Goal: Book appointment/travel/reservation

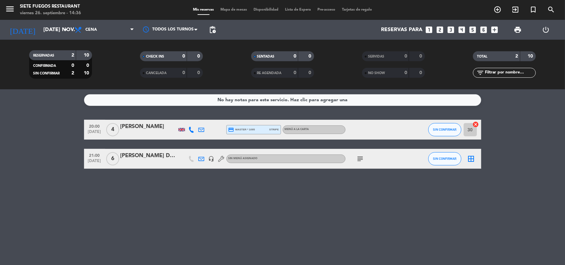
click at [60, 31] on input "[DATE] nov." at bounding box center [75, 30] width 70 height 13
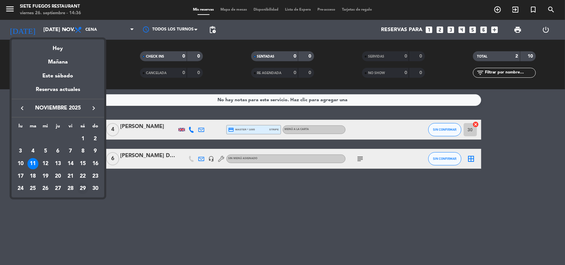
click at [82, 190] on div "29" at bounding box center [82, 188] width 11 height 11
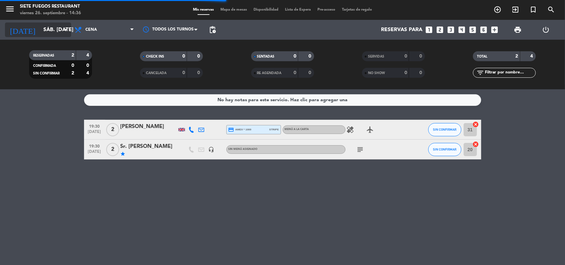
click at [62, 33] on icon "arrow_drop_down" at bounding box center [66, 30] width 8 height 8
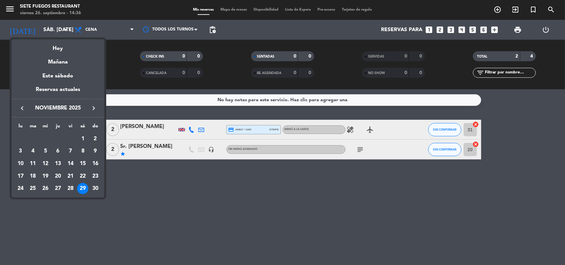
drag, startPoint x: 20, startPoint y: 103, endPoint x: 24, endPoint y: 109, distance: 6.6
click at [20, 104] on div "keyboard_arrow_left noviembre 2025 keyboard_arrow_right" at bounding box center [58, 108] width 93 height 19
click at [30, 110] on span "noviembre 2025" at bounding box center [58, 108] width 60 height 9
click at [26, 110] on icon "keyboard_arrow_left" at bounding box center [22, 108] width 8 height 8
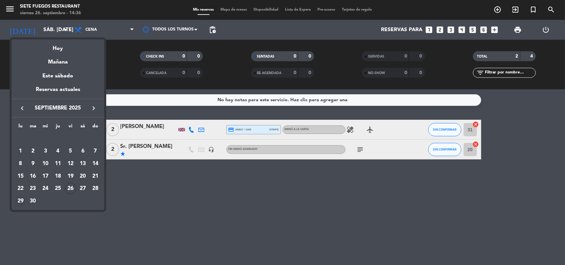
click at [21, 201] on div "29" at bounding box center [20, 201] width 11 height 11
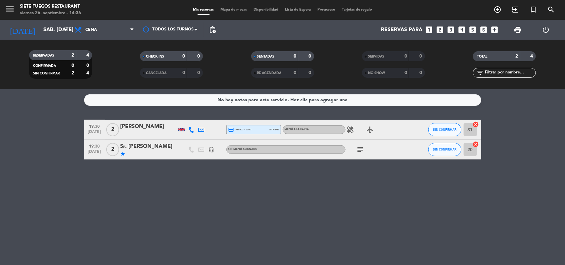
type input "lun. [DATE]"
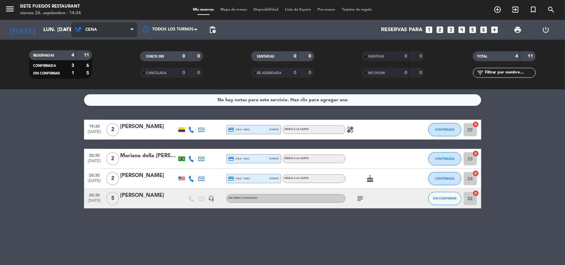
click at [121, 35] on span "Cena" at bounding box center [104, 30] width 66 height 15
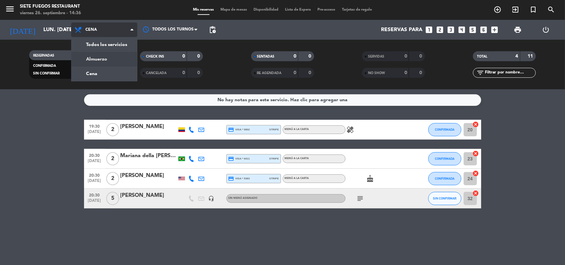
click at [116, 65] on div "menu Siete Fuegos Restaurant viernes 26. septiembre - 14:36 Mis reservas Mapa d…" at bounding box center [282, 44] width 565 height 89
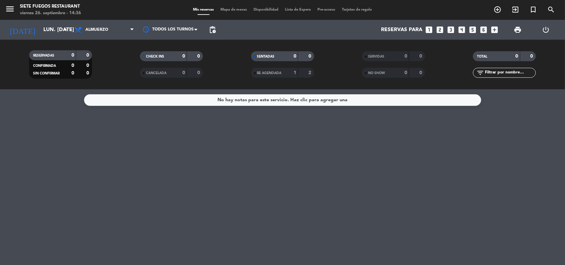
click at [484, 30] on icon "looks_6" at bounding box center [484, 30] width 9 height 9
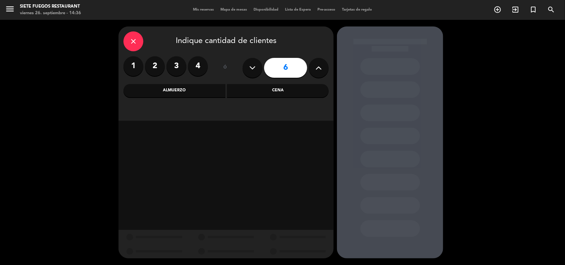
click at [213, 95] on div "Almuerzo" at bounding box center [175, 90] width 102 height 13
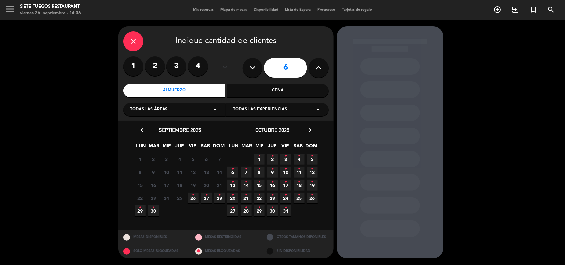
click at [143, 210] on span "29 •" at bounding box center [140, 211] width 11 height 11
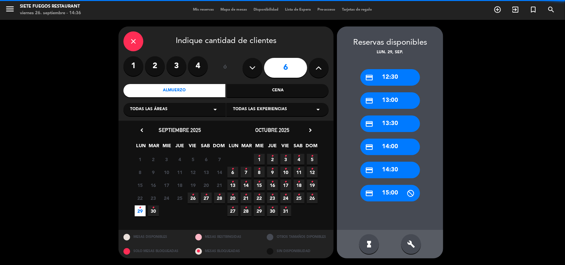
click at [397, 84] on div "credit_card 12:30" at bounding box center [391, 77] width 60 height 17
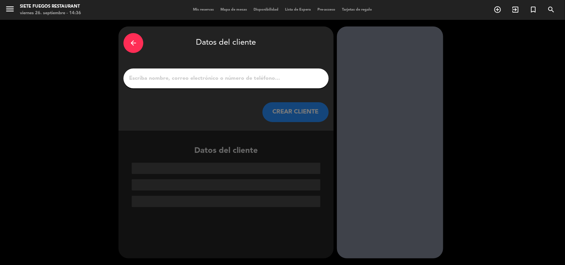
click at [271, 82] on input "1" at bounding box center [226, 78] width 195 height 9
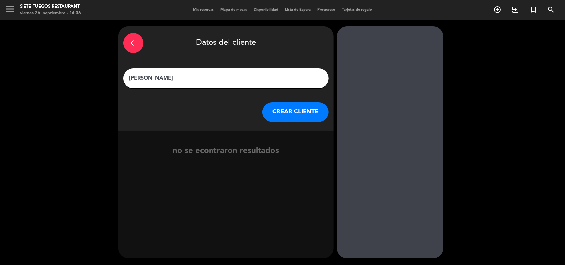
type input "[PERSON_NAME]"
click at [290, 117] on button "CREAR CLIENTE" at bounding box center [296, 112] width 66 height 20
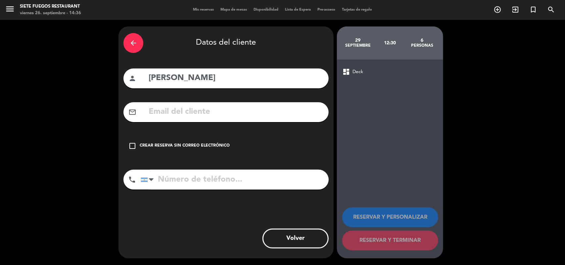
click at [194, 141] on div "check_box_outline_blank Crear reserva sin correo electrónico" at bounding box center [226, 146] width 205 height 20
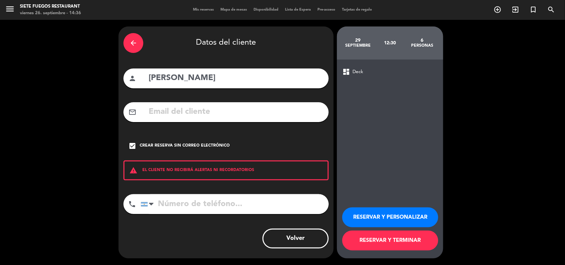
click at [401, 215] on button "RESERVAR Y PERSONALIZAR" at bounding box center [390, 218] width 96 height 20
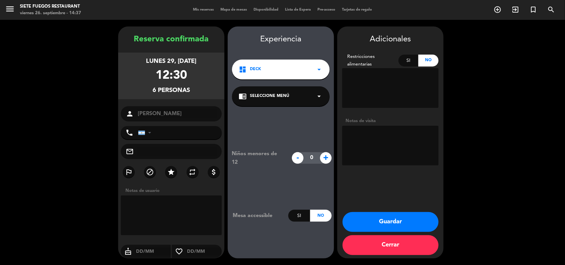
click at [295, 105] on div "chrome_reader_mode Seleccione Menú arrow_drop_down" at bounding box center [281, 96] width 98 height 20
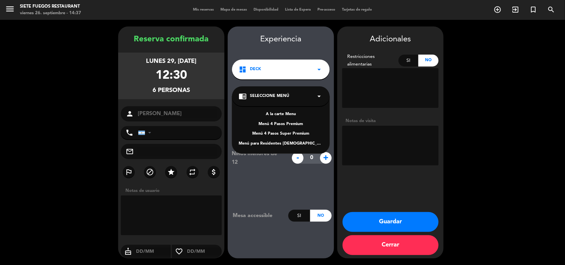
click at [289, 113] on div "A la carte Menu" at bounding box center [281, 114] width 84 height 7
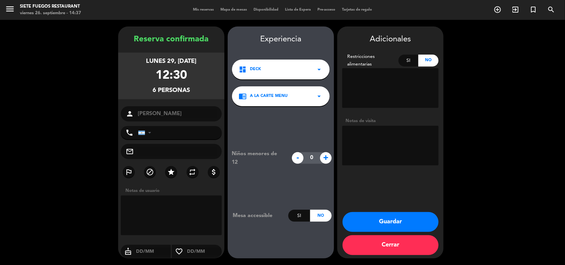
click at [398, 140] on textarea at bounding box center [390, 146] width 96 height 40
type textarea "CFO junto a directivos del banco nacion"
click at [165, 165] on div "Reserva confirmada lunes 29, [DATE] 12:30 6 personas person [PERSON_NAME] phone…" at bounding box center [171, 149] width 106 height 232
click at [172, 171] on icon "star" at bounding box center [171, 172] width 8 height 8
click at [401, 229] on button "Guardar" at bounding box center [391, 222] width 96 height 20
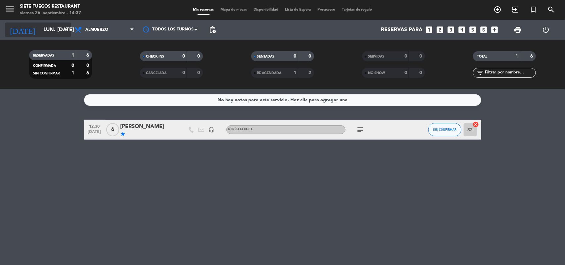
click at [57, 28] on input "lun. [DATE]" at bounding box center [75, 30] width 70 height 13
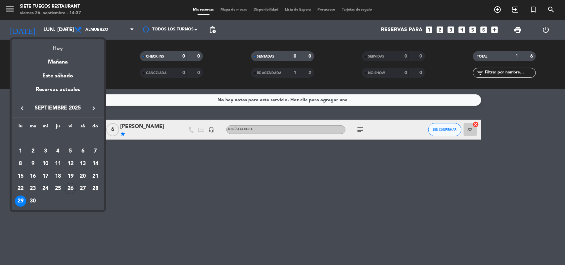
click at [60, 45] on div "Hoy" at bounding box center [58, 46] width 93 height 14
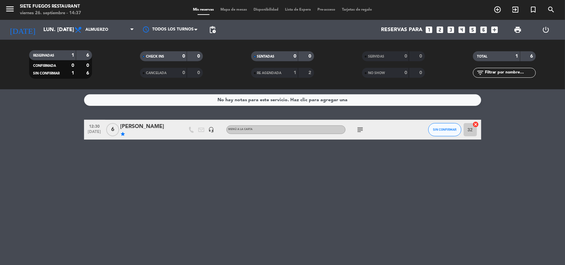
type input "vie. [DATE]"
click at [118, 30] on span "Almuerzo" at bounding box center [104, 30] width 66 height 15
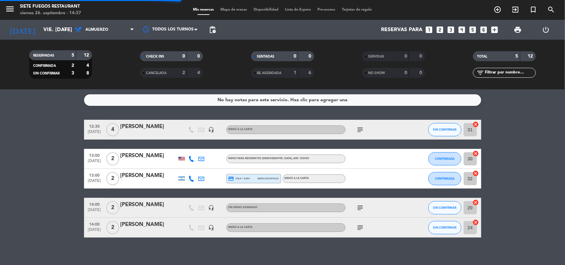
click at [101, 73] on filter-checkbox "RESERVADAS 5 12 CONFIRMADA 2 4 SIN CONFIRMAR 3 8" at bounding box center [60, 64] width 111 height 28
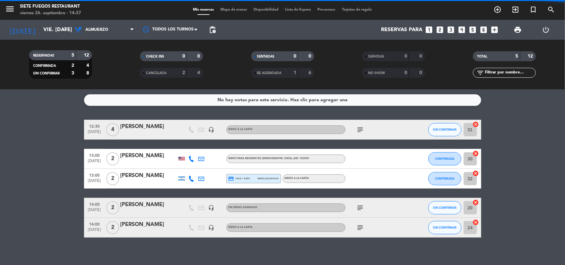
click at [121, 37] on div "Todos los servicios Almuerzo Cena Almuerzo Todos los servicios Almuerzo Cena" at bounding box center [104, 30] width 66 height 20
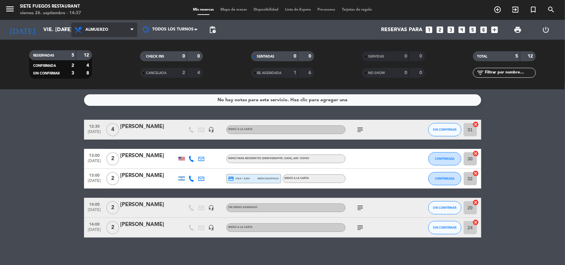
click at [125, 34] on span "Almuerzo" at bounding box center [104, 30] width 66 height 15
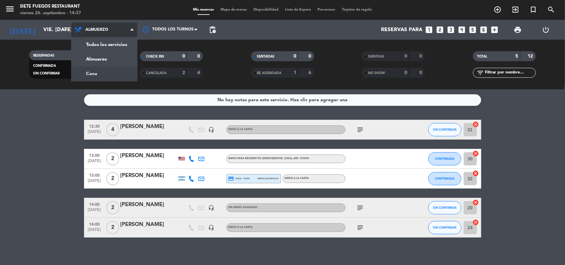
click at [115, 71] on div "menu Siete Fuegos Restaurant viernes 26. septiembre - 14:37 Mis reservas Mapa d…" at bounding box center [282, 44] width 565 height 89
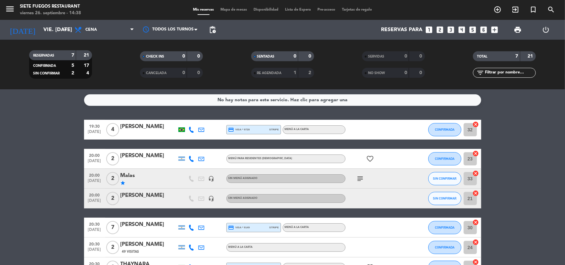
click at [359, 177] on icon "subject" at bounding box center [361, 179] width 8 height 8
click at [360, 178] on icon "subject" at bounding box center [361, 179] width 8 height 8
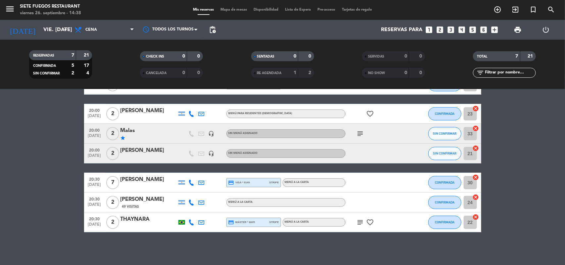
click at [247, 201] on span "Menú a la carta" at bounding box center [241, 202] width 25 height 3
click at [47, 200] on bookings-row "19:30 [DATE] 4 [PERSON_NAME] credit_card visa * 9728 stripe Menú a la carta CON…" at bounding box center [282, 154] width 565 height 158
click at [438, 27] on icon "looks_two" at bounding box center [440, 30] width 9 height 9
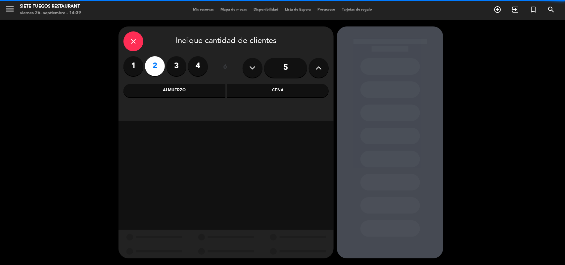
click at [259, 96] on div "Cena" at bounding box center [278, 90] width 102 height 13
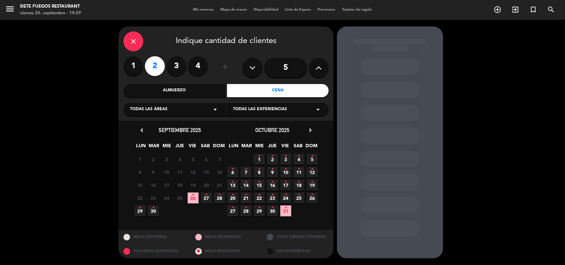
click at [190, 200] on span "26 •" at bounding box center [193, 198] width 11 height 11
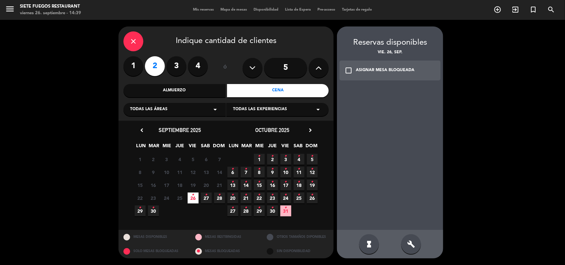
click at [192, 196] on icon "•" at bounding box center [193, 195] width 2 height 11
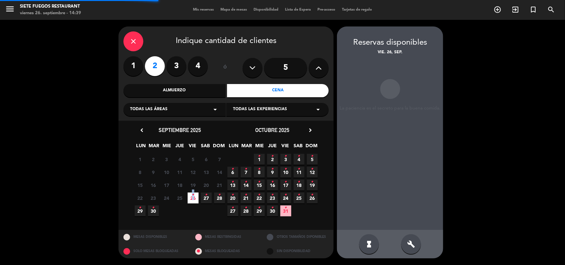
click at [192, 196] on icon "•" at bounding box center [193, 195] width 2 height 11
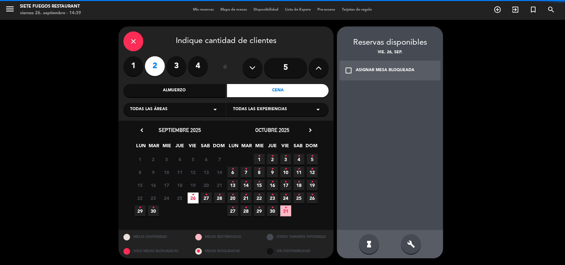
click at [360, 70] on div "ASIGNAR MESA BLOQUEADA" at bounding box center [385, 70] width 59 height 7
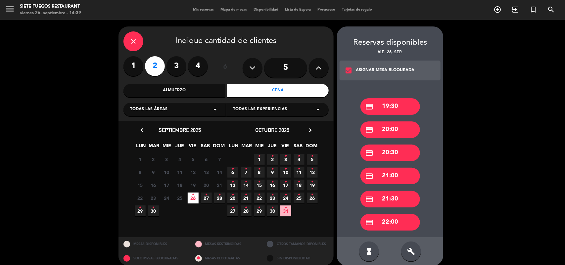
click at [397, 179] on div "credit_card 21:00" at bounding box center [391, 176] width 60 height 17
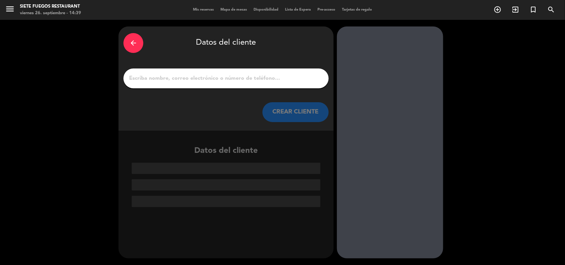
click at [205, 83] on div at bounding box center [226, 79] width 205 height 20
click at [205, 78] on input "1" at bounding box center [226, 78] width 195 height 9
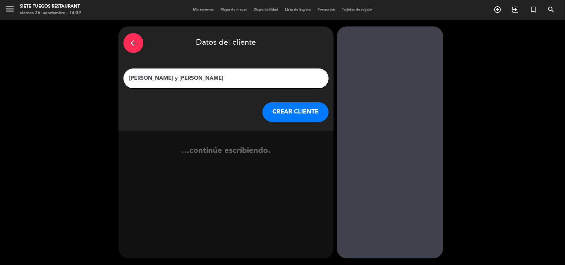
type input "[PERSON_NAME] y [PERSON_NAME]"
click at [290, 105] on button "CREAR CLIENTE" at bounding box center [296, 112] width 66 height 20
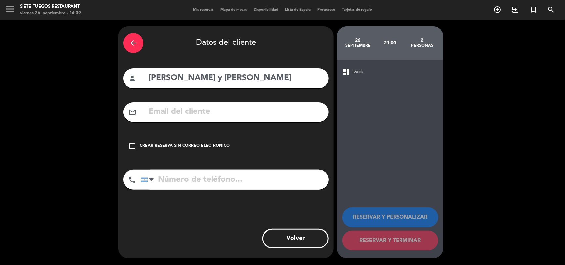
click at [235, 139] on div "check_box_outline_blank Crear reserva sin correo electrónico" at bounding box center [226, 146] width 205 height 20
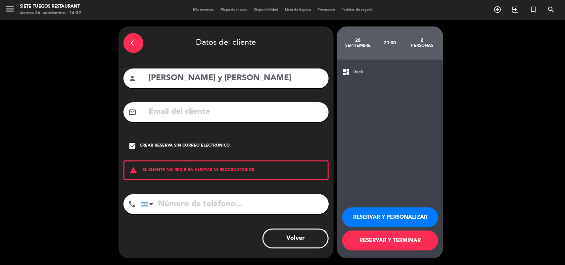
click at [412, 220] on button "RESERVAR Y PERSONALIZAR" at bounding box center [390, 218] width 96 height 20
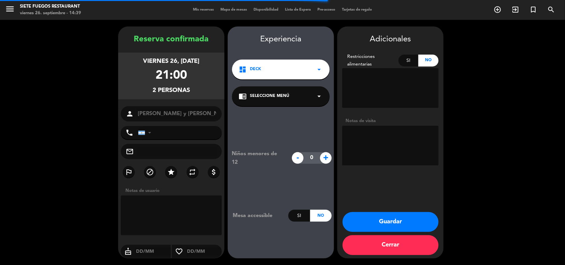
click at [396, 139] on textarea at bounding box center [390, 146] width 96 height 40
type textarea "v10"
click at [266, 91] on div "chrome_reader_mode Seleccione Menú arrow_drop_down" at bounding box center [281, 96] width 98 height 20
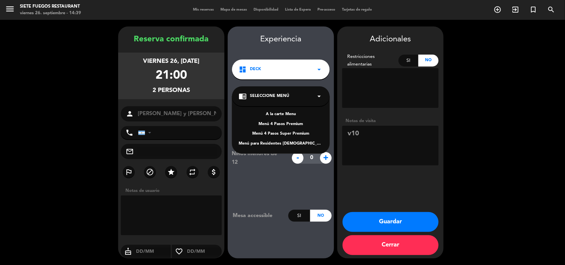
click at [269, 117] on div "A la carte Menu" at bounding box center [281, 114] width 84 height 7
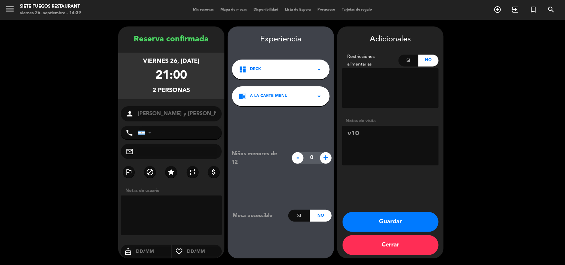
click at [400, 217] on button "Guardar" at bounding box center [391, 222] width 96 height 20
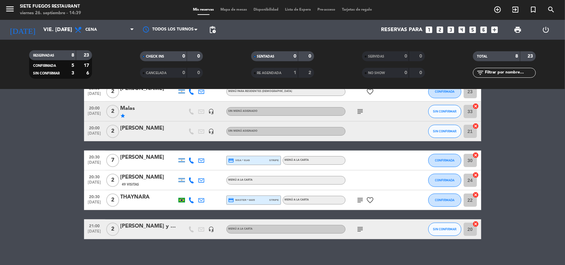
scroll to position [75, 0]
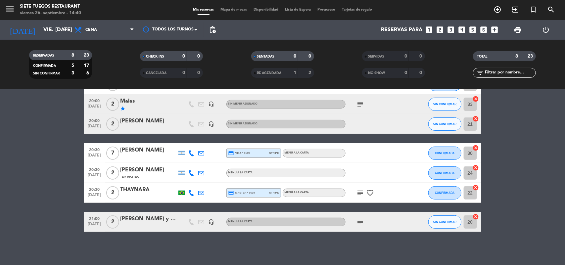
click at [438, 30] on icon "looks_two" at bounding box center [440, 30] width 9 height 9
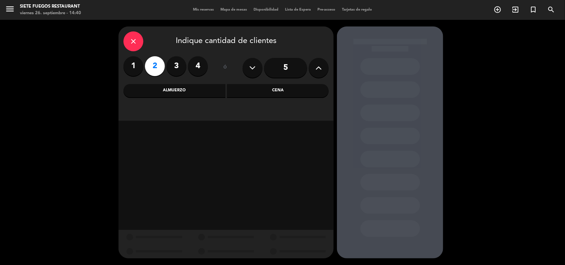
click at [259, 88] on div "Cena" at bounding box center [278, 90] width 102 height 13
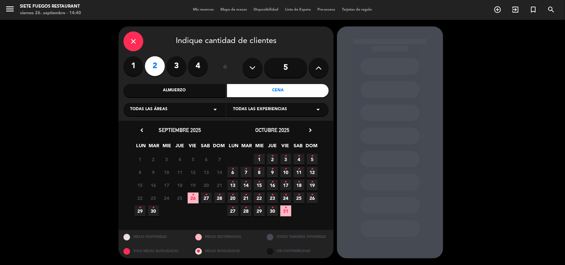
click at [193, 200] on span "26 •" at bounding box center [193, 198] width 11 height 11
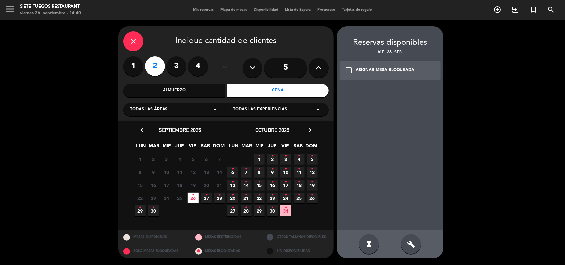
click at [395, 75] on div "check_box_outline_blank ASIGNAR MESA BLOQUEADA" at bounding box center [390, 71] width 101 height 20
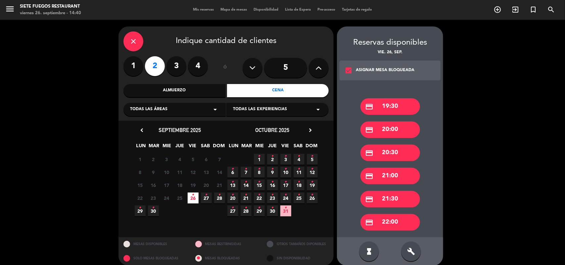
click at [395, 129] on div "credit_card 20:00" at bounding box center [391, 130] width 60 height 17
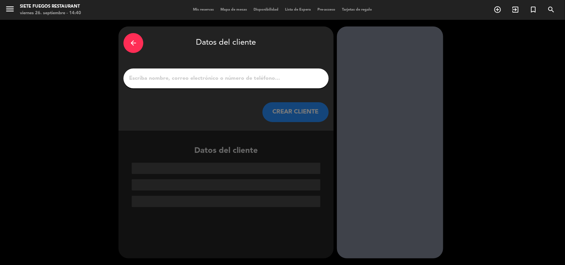
click at [208, 81] on input "1" at bounding box center [226, 78] width 195 height 9
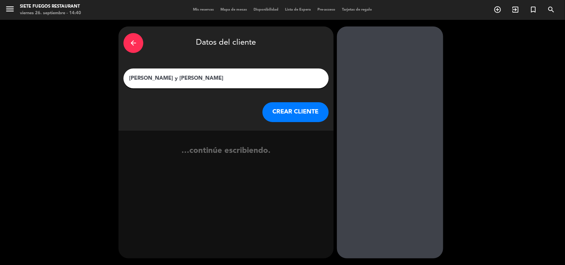
type input "[PERSON_NAME] y [PERSON_NAME]"
click at [278, 111] on button "CREAR CLIENTE" at bounding box center [296, 112] width 66 height 20
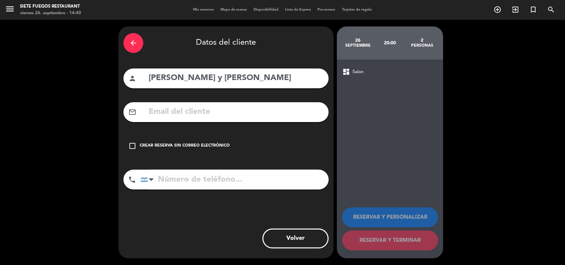
click at [204, 146] on div "Crear reserva sin correo electrónico" at bounding box center [185, 146] width 90 height 7
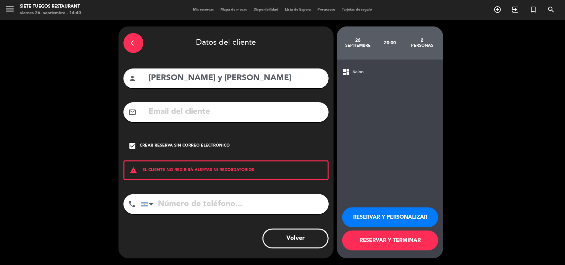
click at [398, 217] on button "RESERVAR Y PERSONALIZAR" at bounding box center [390, 218] width 96 height 20
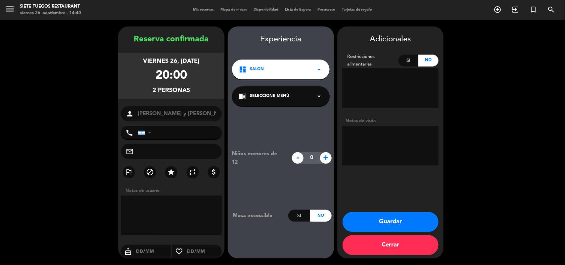
click at [292, 100] on div "chrome_reader_mode Seleccione Menú arrow_drop_down" at bounding box center [281, 96] width 98 height 20
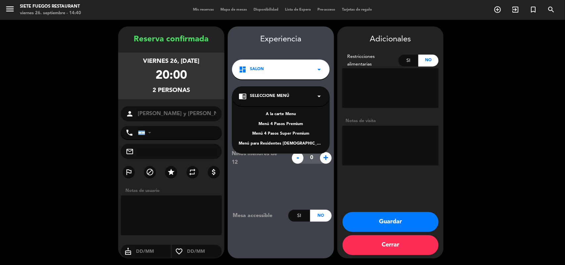
drag, startPoint x: 288, startPoint y: 112, endPoint x: 292, endPoint y: 113, distance: 3.7
click at [288, 113] on div "A la carte Menu" at bounding box center [281, 114] width 84 height 7
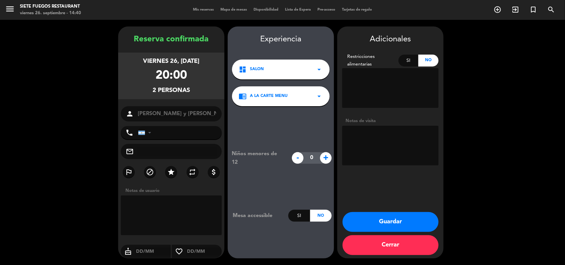
click at [418, 154] on textarea at bounding box center [390, 146] width 96 height 40
type textarea "v14"
click at [399, 216] on button "Guardar" at bounding box center [391, 222] width 96 height 20
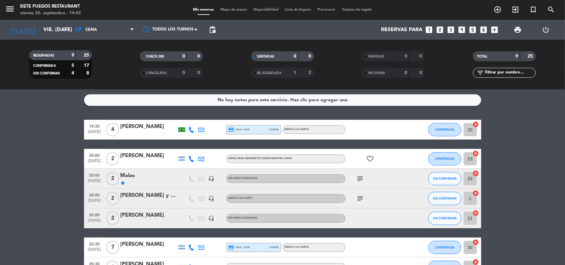
click at [52, 152] on bookings-row "19:30 [DATE] 4 [PERSON_NAME] credit_card visa * 9728 stripe Menú a la carta CON…" at bounding box center [282, 223] width 565 height 207
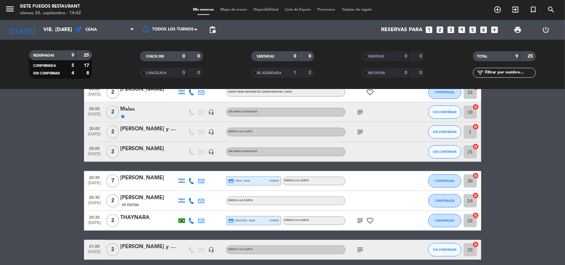
scroll to position [94, 0]
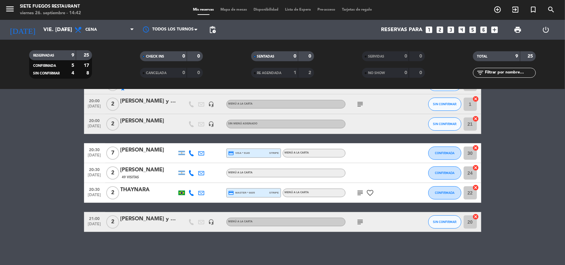
click at [363, 224] on icon "subject" at bounding box center [361, 222] width 8 height 8
click at [85, 229] on div "21:00 [DATE]" at bounding box center [94, 222] width 21 height 20
click at [64, 221] on bookings-row "19:30 [DATE] 4 [PERSON_NAME] credit_card visa * 9728 stripe Menú a la carta CON…" at bounding box center [282, 129] width 565 height 207
click at [123, 35] on span "Cena" at bounding box center [104, 30] width 66 height 15
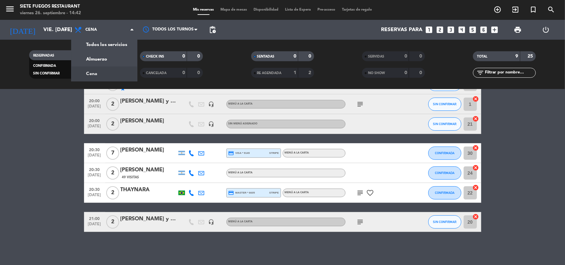
click at [441, 28] on icon "looks_two" at bounding box center [440, 30] width 9 height 9
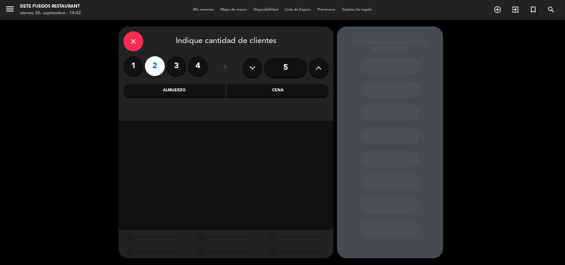
click at [267, 95] on div "Cena" at bounding box center [278, 90] width 102 height 13
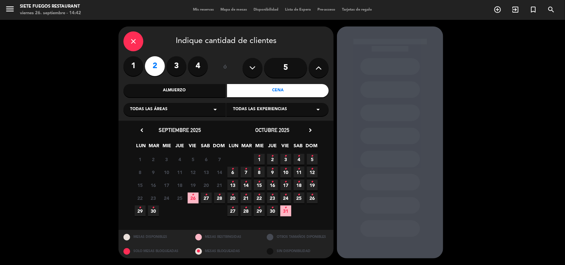
click at [196, 193] on span "26 •" at bounding box center [193, 198] width 11 height 11
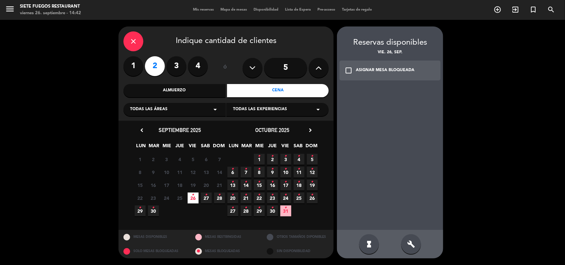
click at [391, 72] on div "ASIGNAR MESA BLOQUEADA" at bounding box center [385, 70] width 59 height 7
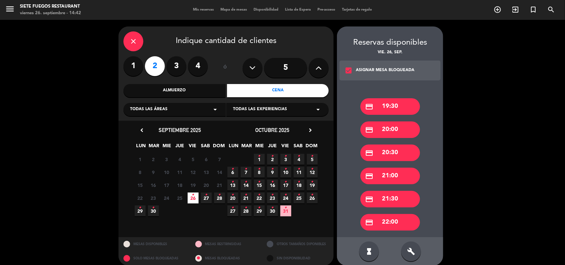
click at [391, 131] on div "credit_card 20:00" at bounding box center [391, 130] width 60 height 17
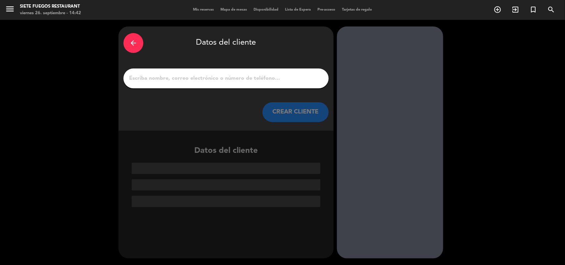
click at [236, 79] on input "1" at bounding box center [226, 78] width 195 height 9
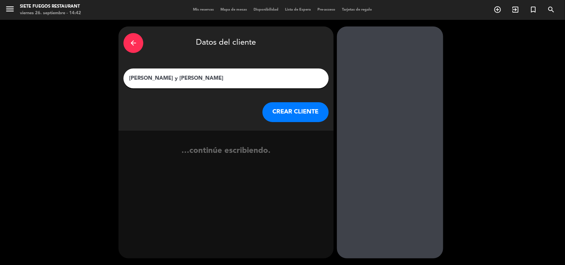
type input "[PERSON_NAME] y [PERSON_NAME]"
click at [291, 114] on button "CREAR CLIENTE" at bounding box center [296, 112] width 66 height 20
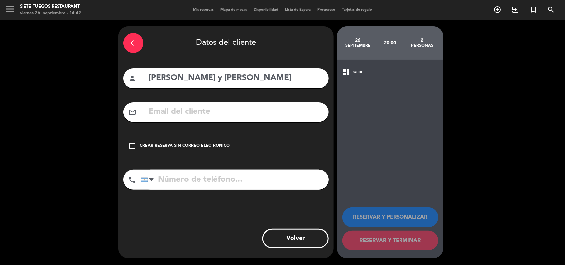
click at [196, 140] on div "check_box_outline_blank Crear reserva sin correo electrónico" at bounding box center [226, 146] width 205 height 20
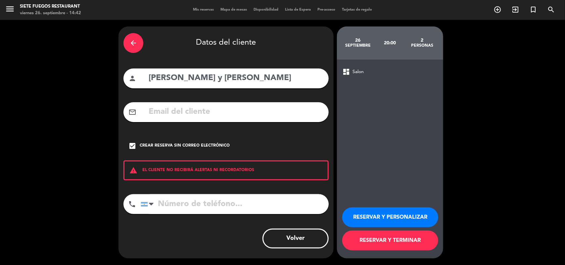
click at [416, 227] on button "RESERVAR Y PERSONALIZAR" at bounding box center [390, 218] width 96 height 20
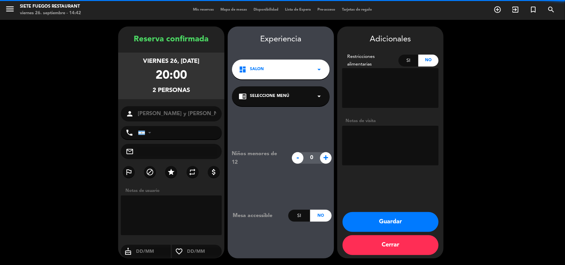
click at [392, 141] on textarea at bounding box center [390, 146] width 96 height 40
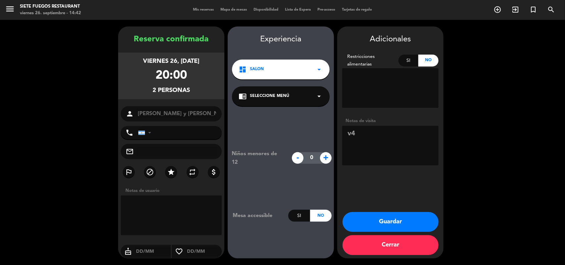
click at [315, 102] on div "chrome_reader_mode Seleccione Menú arrow_drop_down" at bounding box center [281, 96] width 98 height 20
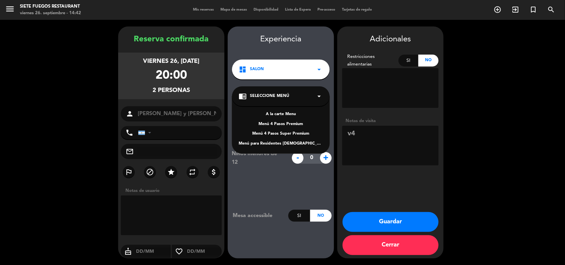
click at [286, 113] on div "A la carte Menu" at bounding box center [281, 114] width 84 height 7
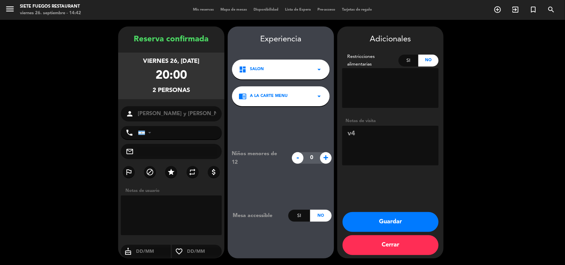
click at [387, 147] on textarea at bounding box center [390, 146] width 96 height 40
type textarea "v4, super vip"
click at [391, 220] on button "Guardar" at bounding box center [391, 222] width 96 height 20
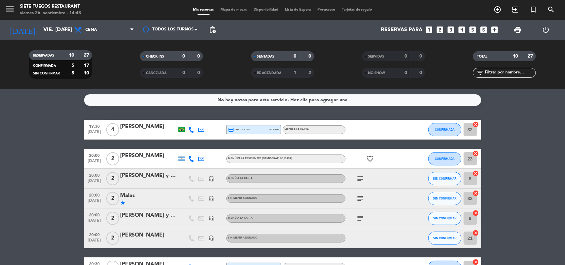
click at [439, 29] on icon "looks_two" at bounding box center [440, 30] width 9 height 9
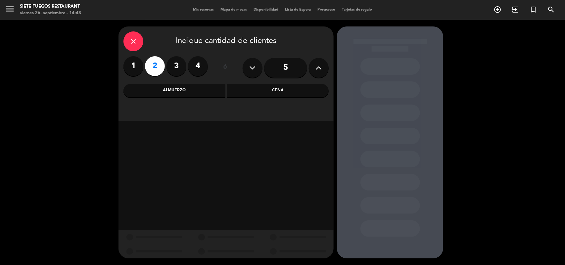
click at [224, 93] on div "Almuerzo" at bounding box center [175, 90] width 102 height 13
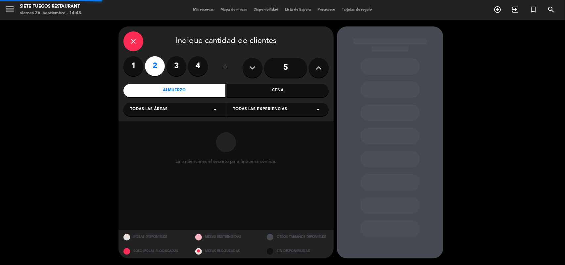
click at [259, 93] on div "Cena" at bounding box center [278, 90] width 102 height 13
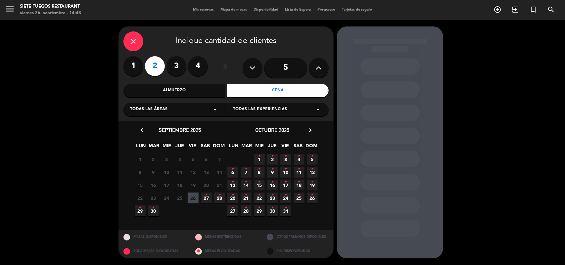
click at [193, 196] on span "26" at bounding box center [193, 198] width 11 height 11
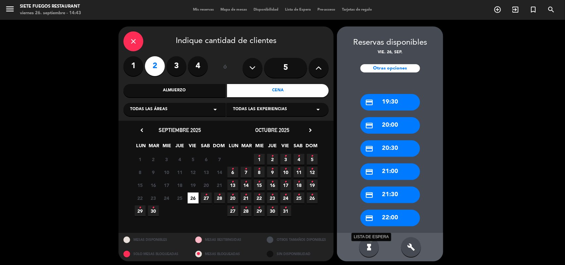
click at [370, 244] on icon "hourglass_full" at bounding box center [369, 247] width 8 height 8
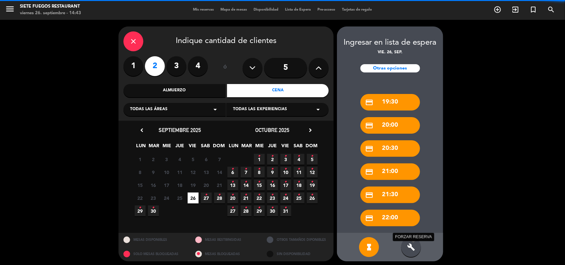
click at [413, 245] on icon "build" at bounding box center [411, 247] width 8 height 8
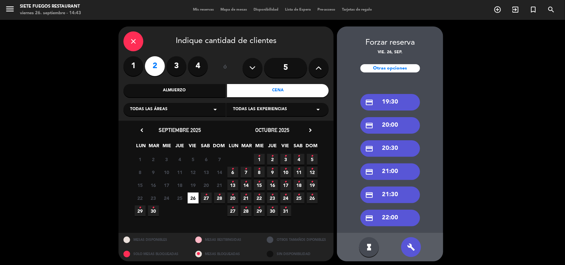
click at [391, 104] on div "credit_card 19:30" at bounding box center [391, 102] width 60 height 17
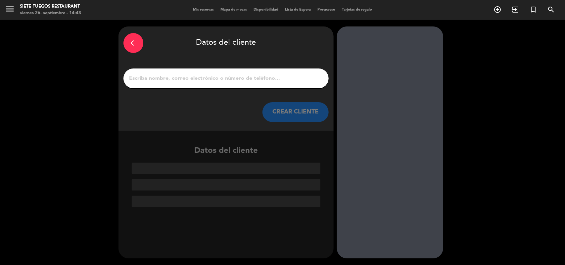
click at [174, 78] on input "1" at bounding box center [226, 78] width 195 height 9
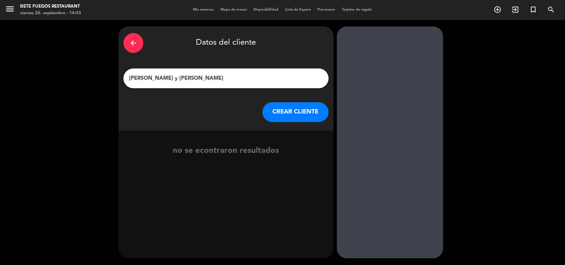
type input "[PERSON_NAME] y [PERSON_NAME]"
click at [276, 113] on button "CREAR CLIENTE" at bounding box center [296, 112] width 66 height 20
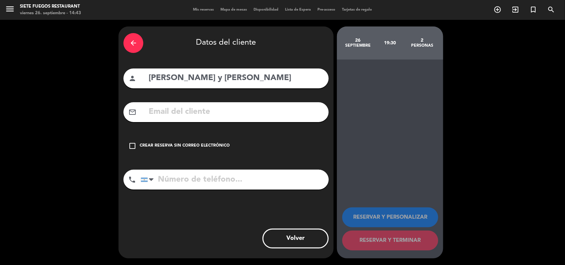
click at [197, 143] on div "Crear reserva sin correo electrónico" at bounding box center [185, 146] width 90 height 7
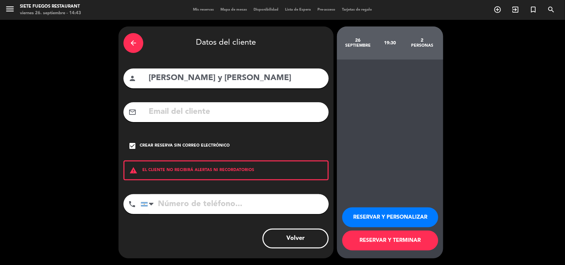
click at [417, 215] on button "RESERVAR Y PERSONALIZAR" at bounding box center [390, 218] width 96 height 20
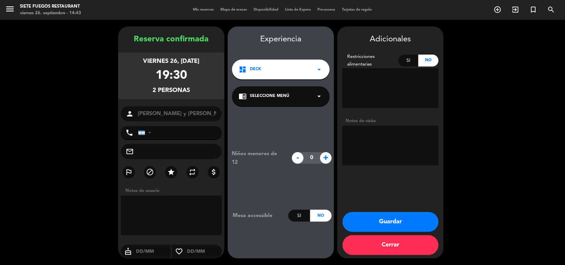
click at [284, 90] on div "chrome_reader_mode Seleccione Menú arrow_drop_down" at bounding box center [281, 96] width 98 height 20
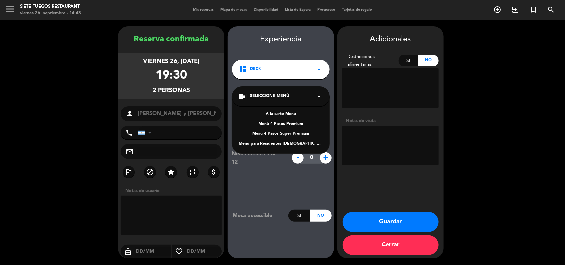
click at [282, 113] on div "A la carte Menu" at bounding box center [281, 114] width 84 height 7
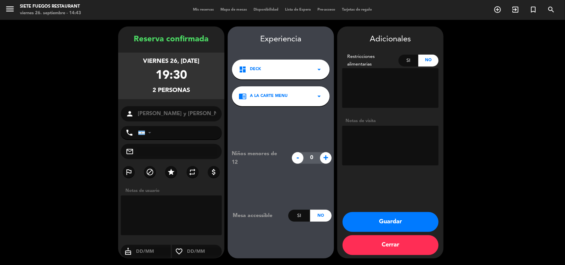
click at [375, 154] on textarea at bounding box center [390, 146] width 96 height 40
type textarea "v19, son LCM"
click at [407, 219] on button "Guardar" at bounding box center [391, 222] width 96 height 20
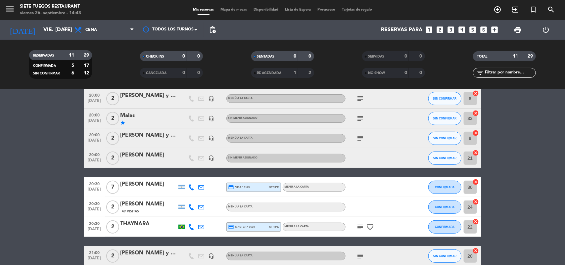
scroll to position [134, 0]
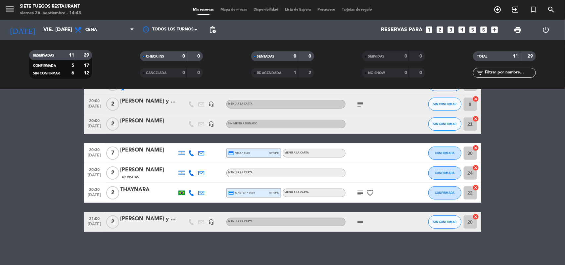
click at [448, 32] on icon "looks_3" at bounding box center [451, 30] width 9 height 9
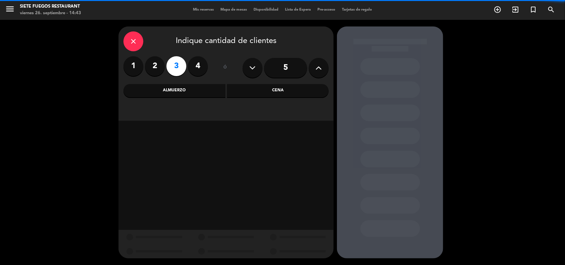
click at [269, 95] on div "Cena" at bounding box center [278, 90] width 102 height 13
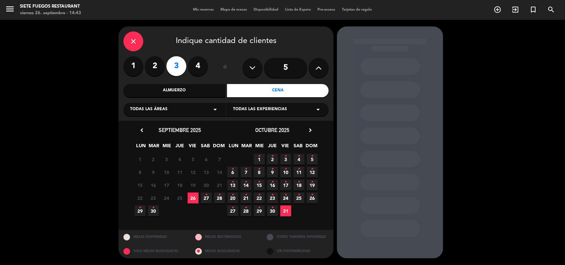
click at [195, 206] on span "3 •" at bounding box center [193, 211] width 11 height 11
click at [191, 198] on span "26" at bounding box center [193, 198] width 11 height 11
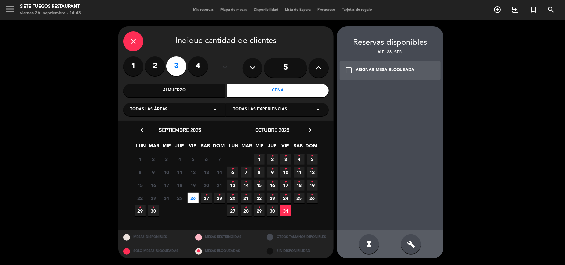
click at [392, 70] on div "ASIGNAR MESA BLOQUEADA" at bounding box center [385, 70] width 59 height 7
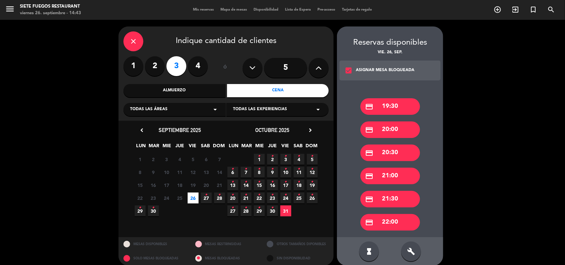
click at [385, 176] on div "credit_card 21:00" at bounding box center [391, 176] width 60 height 17
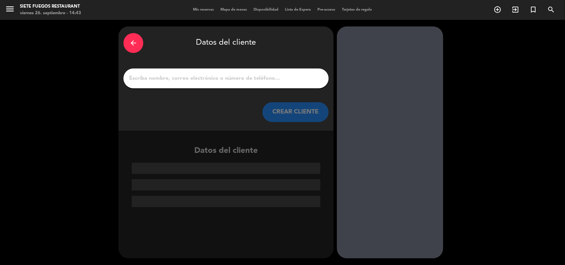
click at [198, 76] on input "1" at bounding box center [226, 78] width 195 height 9
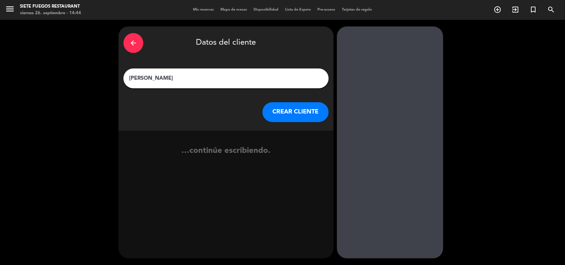
type input "[PERSON_NAME]"
click at [269, 107] on button "CREAR CLIENTE" at bounding box center [296, 112] width 66 height 20
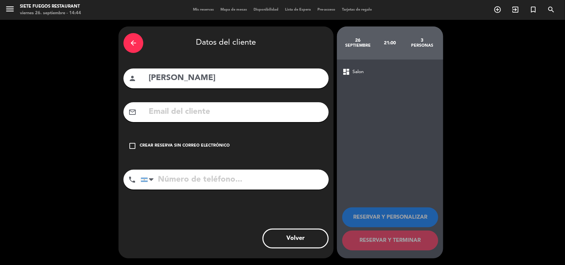
click at [229, 136] on div "check_box_outline_blank Crear reserva sin correo electrónico" at bounding box center [226, 146] width 205 height 20
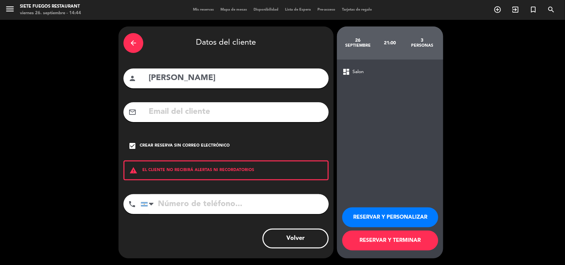
click at [394, 214] on button "RESERVAR Y PERSONALIZAR" at bounding box center [390, 218] width 96 height 20
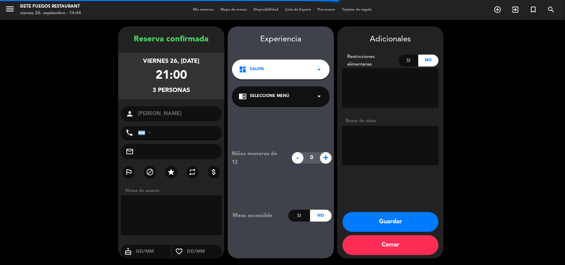
click at [367, 148] on textarea at bounding box center [390, 146] width 96 height 40
click at [288, 101] on div "chrome_reader_mode Seleccione Menú arrow_drop_down" at bounding box center [281, 96] width 98 height 20
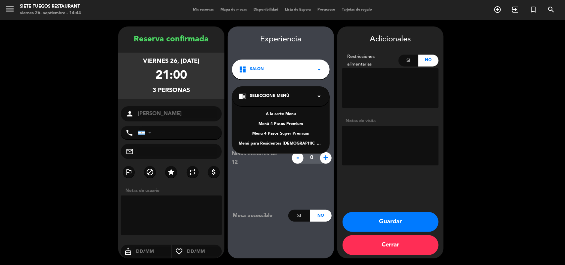
drag, startPoint x: 293, startPoint y: 117, endPoint x: 335, endPoint y: 123, distance: 42.5
click at [293, 117] on div "A la carte Menu" at bounding box center [281, 114] width 84 height 7
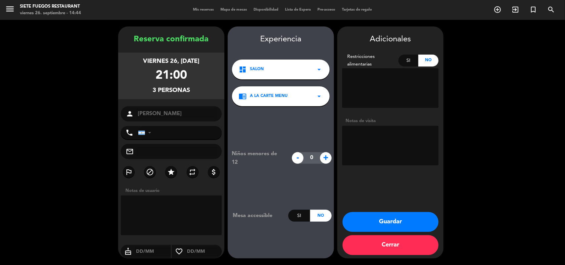
click at [380, 131] on textarea at bounding box center [390, 146] width 96 height 40
type textarea "v1"
click at [380, 216] on button "Guardar" at bounding box center [391, 222] width 96 height 20
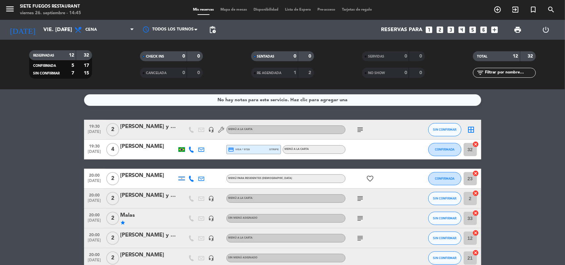
click at [60, 152] on bookings-row "19:30 [DATE] 2 Nercegna [PERSON_NAME] y [PERSON_NAME] headset_mic Menú a la car…" at bounding box center [282, 253] width 565 height 266
click at [440, 29] on icon "looks_two" at bounding box center [440, 30] width 9 height 9
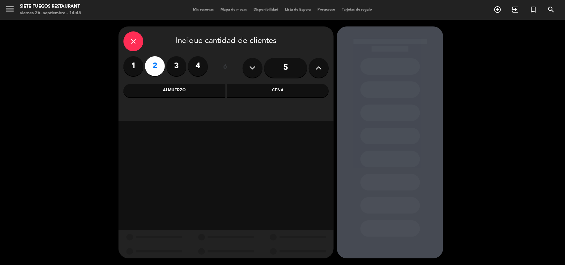
click at [294, 85] on div "Cena" at bounding box center [278, 90] width 102 height 13
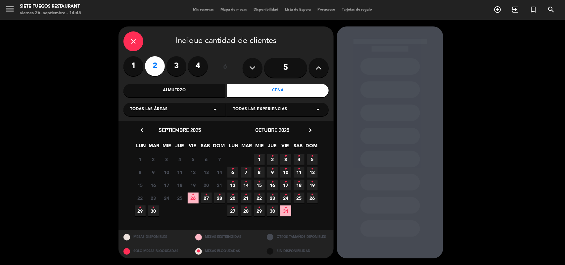
drag, startPoint x: 196, startPoint y: 200, endPoint x: 228, endPoint y: 189, distance: 33.4
click at [196, 200] on span "26 •" at bounding box center [193, 198] width 11 height 11
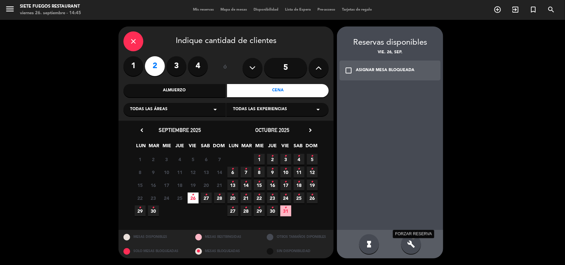
click at [410, 245] on icon "build" at bounding box center [411, 244] width 8 height 8
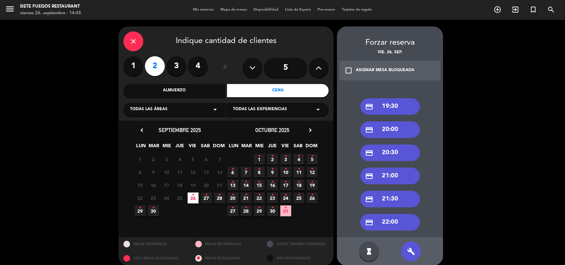
click at [395, 196] on div "credit_card 21:30" at bounding box center [391, 199] width 60 height 17
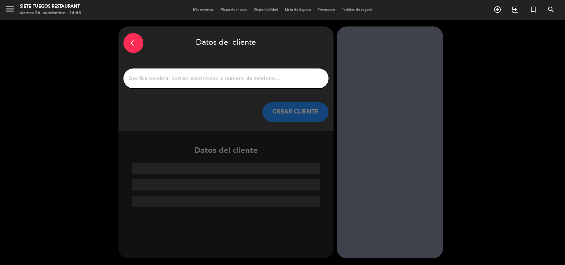
click at [219, 77] on input "1" at bounding box center [226, 78] width 195 height 9
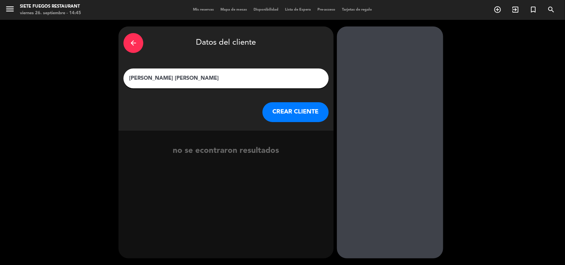
type input "[PERSON_NAME] [PERSON_NAME]"
click at [295, 119] on button "CREAR CLIENTE" at bounding box center [296, 112] width 66 height 20
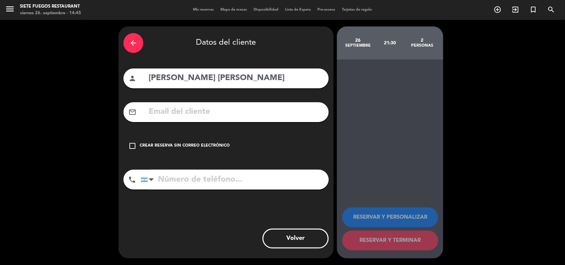
click at [214, 150] on div "check_box_outline_blank Crear reserva sin correo electrónico" at bounding box center [226, 146] width 205 height 20
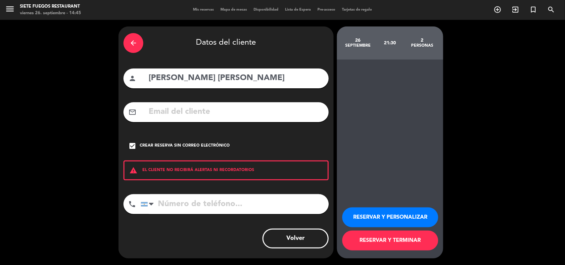
click at [370, 214] on button "RESERVAR Y PERSONALIZAR" at bounding box center [390, 218] width 96 height 20
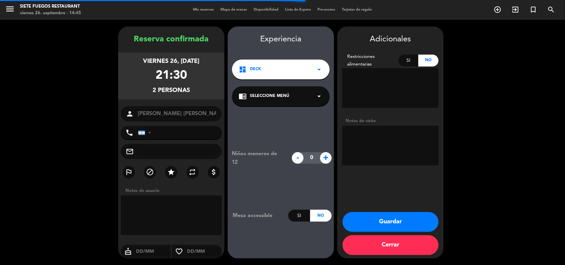
click at [381, 156] on textarea at bounding box center [390, 146] width 96 height 40
type textarea "v21"
click at [311, 115] on div "Niños menores de 12 - 0 + Mesa accessible Si No" at bounding box center [281, 185] width 106 height 159
click at [301, 108] on div "Niños menores de 12 - 0 + Mesa accessible Si No" at bounding box center [281, 185] width 106 height 159
click at [298, 95] on div "chrome_reader_mode Seleccione Menú arrow_drop_down" at bounding box center [281, 96] width 98 height 20
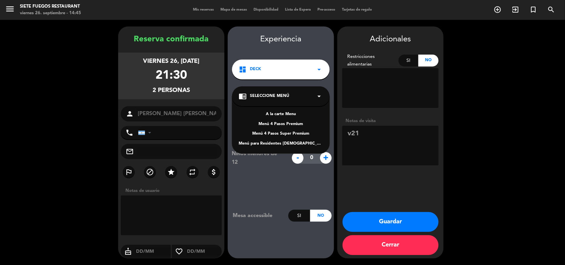
click at [283, 115] on div "A la carte Menu" at bounding box center [281, 114] width 84 height 7
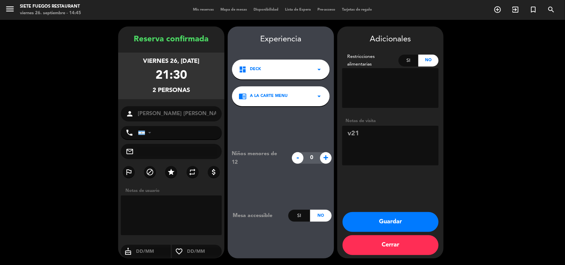
click at [413, 217] on button "Guardar" at bounding box center [391, 222] width 96 height 20
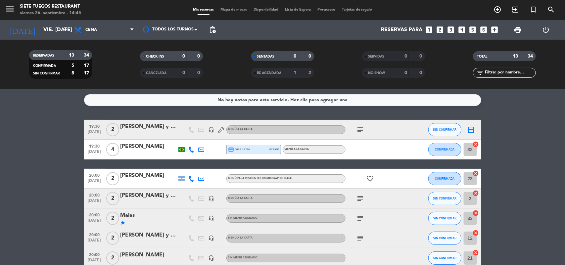
click at [441, 31] on icon "looks_two" at bounding box center [440, 30] width 9 height 9
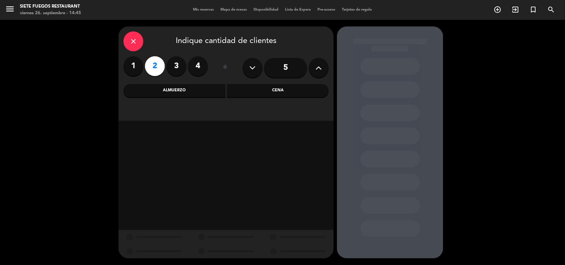
click at [251, 88] on div "Cena" at bounding box center [278, 90] width 102 height 13
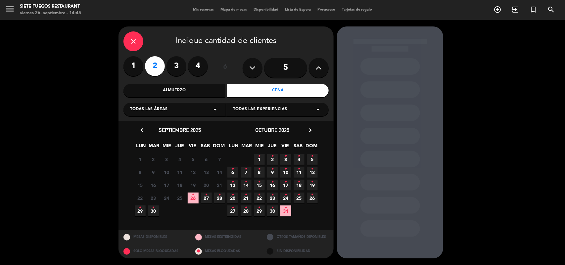
click at [192, 195] on icon "•" at bounding box center [193, 195] width 2 height 11
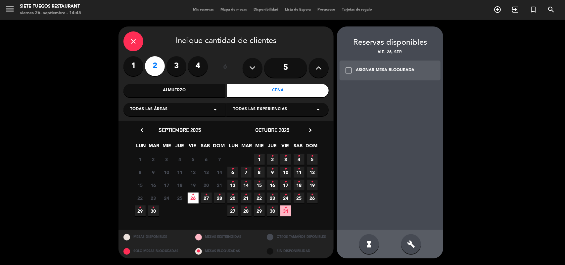
click at [414, 246] on icon "build" at bounding box center [411, 244] width 8 height 8
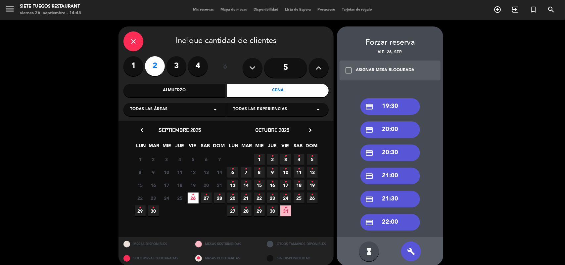
click at [396, 125] on div "credit_card 20:00" at bounding box center [391, 130] width 60 height 17
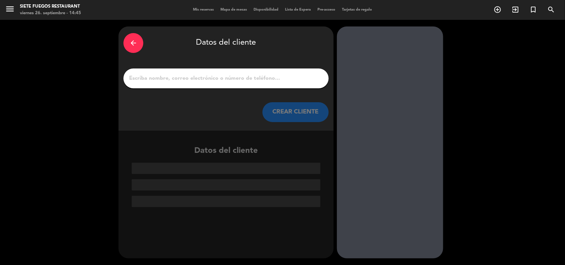
click at [237, 77] on input "1" at bounding box center [226, 78] width 195 height 9
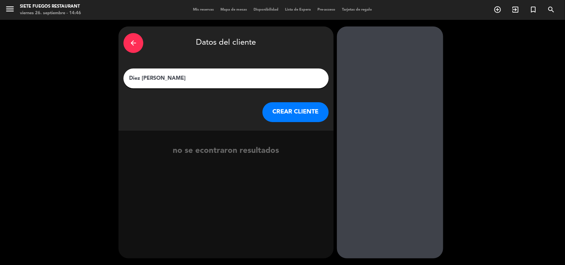
type input "Diez [PERSON_NAME]"
click at [284, 109] on button "CREAR CLIENTE" at bounding box center [296, 112] width 66 height 20
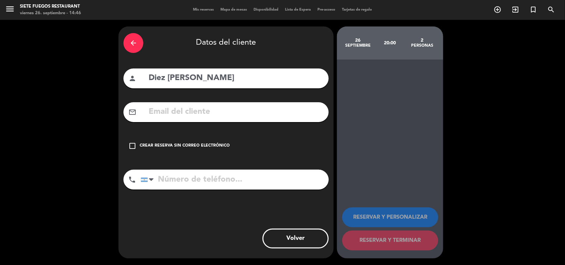
click at [212, 143] on div "Crear reserva sin correo electrónico" at bounding box center [185, 146] width 90 height 7
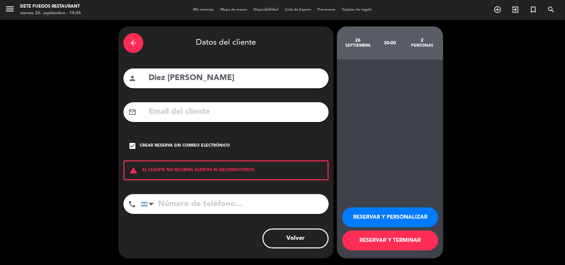
click at [396, 219] on button "RESERVAR Y PERSONALIZAR" at bounding box center [390, 218] width 96 height 20
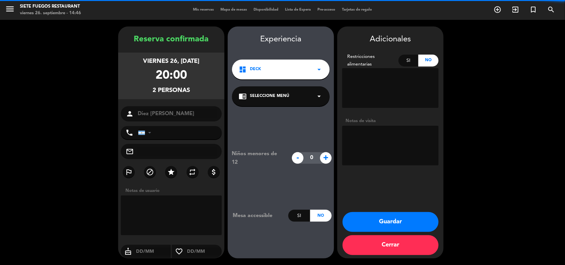
click at [269, 95] on span "Seleccione Menú" at bounding box center [269, 96] width 39 height 7
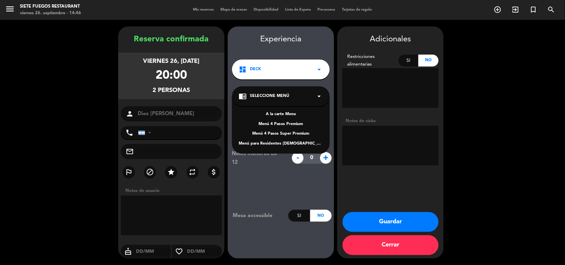
click at [276, 117] on div "A la carte Menu" at bounding box center [281, 114] width 84 height 7
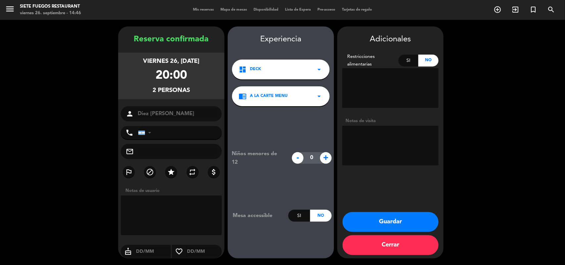
click at [389, 134] on textarea at bounding box center [390, 146] width 96 height 40
type textarea "v22"
click at [389, 222] on button "Guardar" at bounding box center [391, 222] width 96 height 20
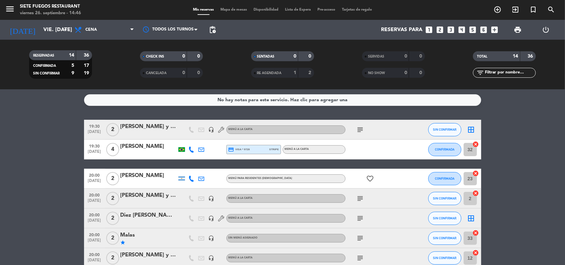
click at [441, 27] on icon "looks_two" at bounding box center [440, 30] width 9 height 9
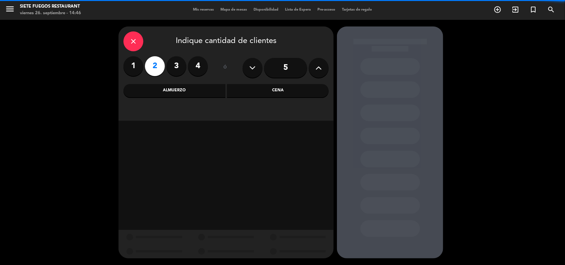
click at [267, 102] on div "close Indique cantidad de clientes 1 2 3 4 ó 5 Almuerzo Cena" at bounding box center [226, 73] width 215 height 94
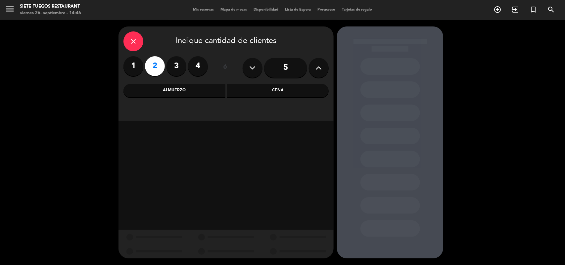
click at [267, 99] on div "close Indique cantidad de clientes 1 2 3 4 ó 5 Almuerzo Cena" at bounding box center [226, 73] width 215 height 94
click at [266, 92] on div "Cena" at bounding box center [278, 90] width 102 height 13
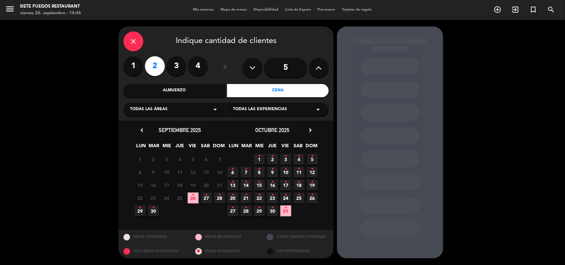
click at [196, 203] on span "26 •" at bounding box center [193, 198] width 11 height 11
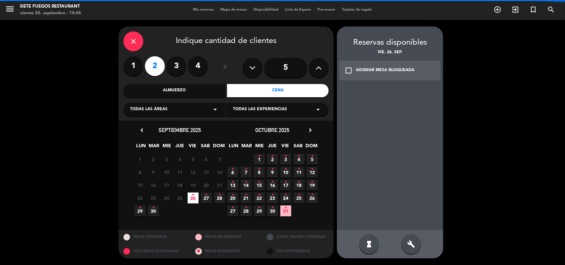
click at [391, 64] on div "check_box_outline_blank ASIGNAR MESA BLOQUEADA" at bounding box center [390, 71] width 101 height 20
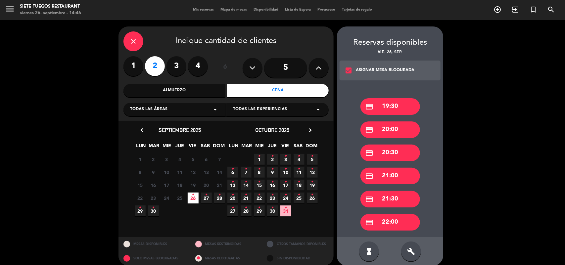
drag, startPoint x: 392, startPoint y: 175, endPoint x: 380, endPoint y: 173, distance: 12.4
click at [391, 175] on div "credit_card 21:00" at bounding box center [391, 176] width 60 height 17
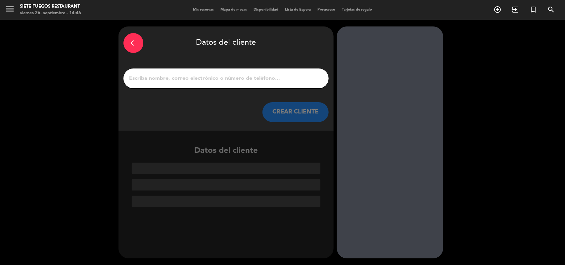
drag, startPoint x: 221, startPoint y: 70, endPoint x: 221, endPoint y: 74, distance: 3.6
click at [221, 71] on div at bounding box center [226, 79] width 205 height 20
click at [224, 77] on input "1" at bounding box center [226, 78] width 195 height 9
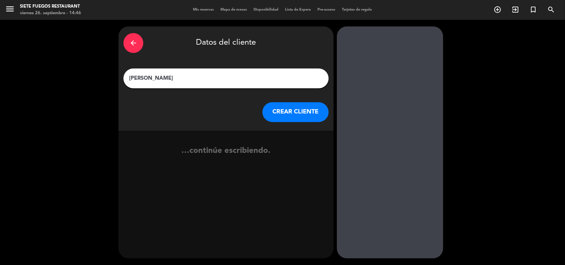
type input "[PERSON_NAME]"
click at [278, 106] on button "CREAR CLIENTE" at bounding box center [296, 112] width 66 height 20
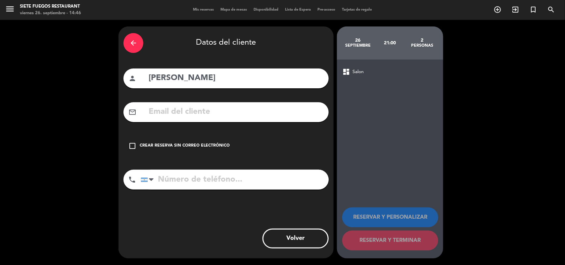
click at [205, 145] on div "Crear reserva sin correo electrónico" at bounding box center [185, 146] width 90 height 7
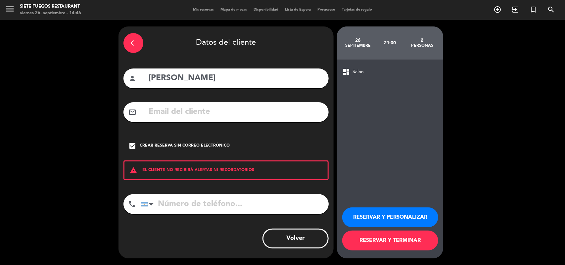
click at [408, 210] on button "RESERVAR Y PERSONALIZAR" at bounding box center [390, 218] width 96 height 20
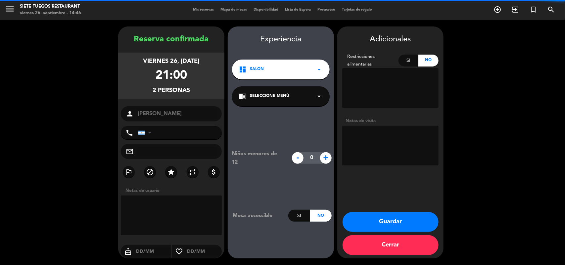
click at [270, 102] on div "chrome_reader_mode Seleccione Menú arrow_drop_down" at bounding box center [281, 96] width 98 height 20
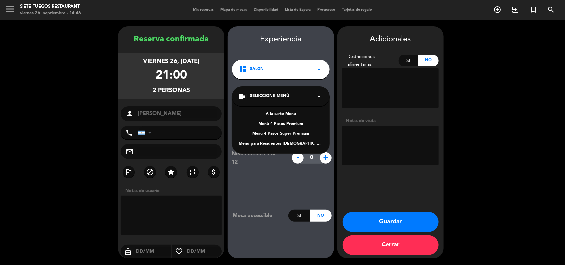
click at [273, 110] on div "A la carte Menu Menú 4 Pasos Premium Menú 4 Pasos Super Premium Menú para Resid…" at bounding box center [281, 124] width 98 height 57
click at [274, 111] on div "A la carte Menu Menú 4 Pasos Premium Menú 4 Pasos Super Premium Menú para Resid…" at bounding box center [281, 124] width 98 height 57
click at [274, 111] on div "A la carte Menu" at bounding box center [281, 114] width 84 height 7
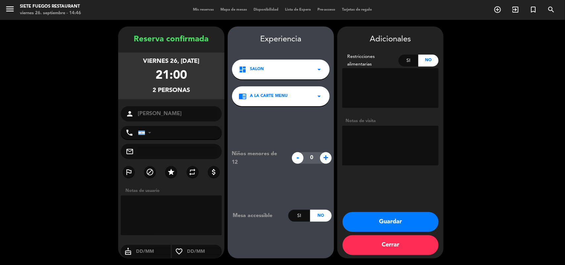
click at [373, 137] on textarea at bounding box center [390, 146] width 96 height 40
type textarea "v9"
click at [392, 224] on button "Guardar" at bounding box center [391, 222] width 96 height 20
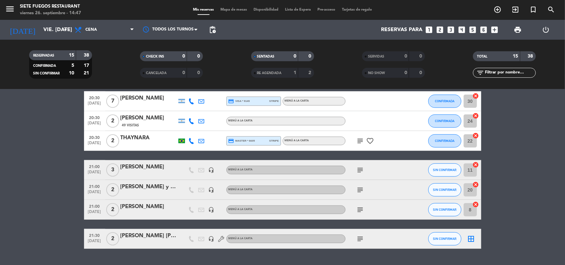
scroll to position [223, 0]
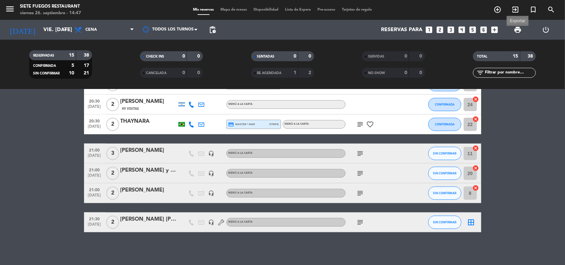
click at [515, 28] on span "print" at bounding box center [518, 30] width 8 height 8
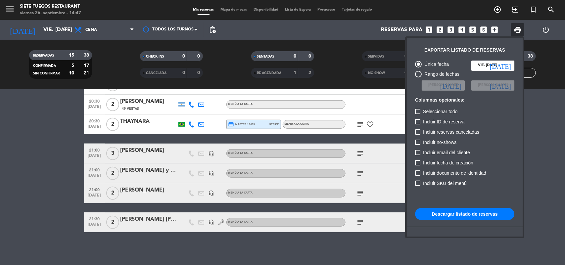
click at [466, 216] on button "Descargar listado de reservas" at bounding box center [464, 214] width 99 height 12
click at [37, 189] on div at bounding box center [282, 132] width 565 height 265
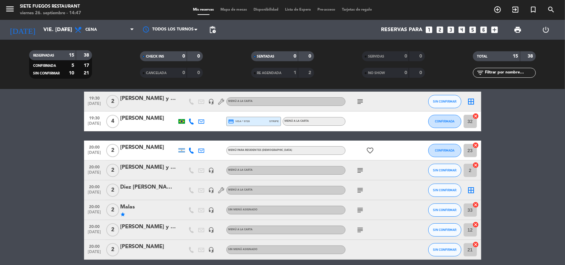
scroll to position [16, 0]
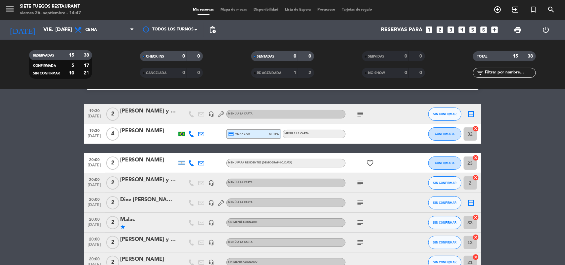
click at [371, 162] on icon "favorite_border" at bounding box center [371, 163] width 8 height 8
